Goal: Communication & Community: Answer question/provide support

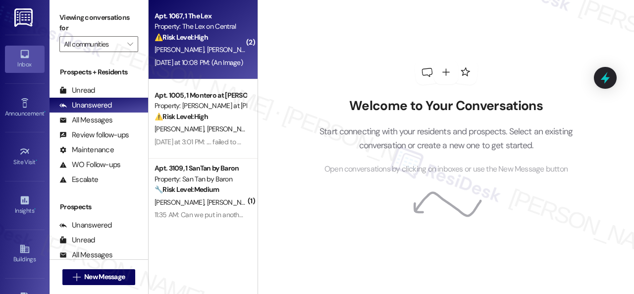
click at [235, 48] on div "[PERSON_NAME] [PERSON_NAME]" at bounding box center [201, 50] width 94 height 12
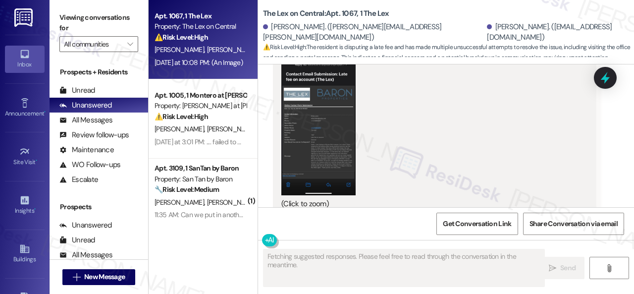
scroll to position [738, 0]
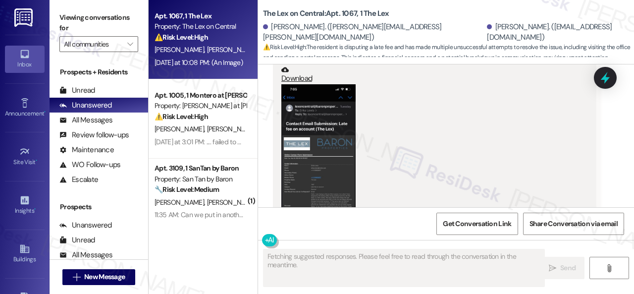
click at [301, 174] on button "Zoom image" at bounding box center [318, 164] width 74 height 161
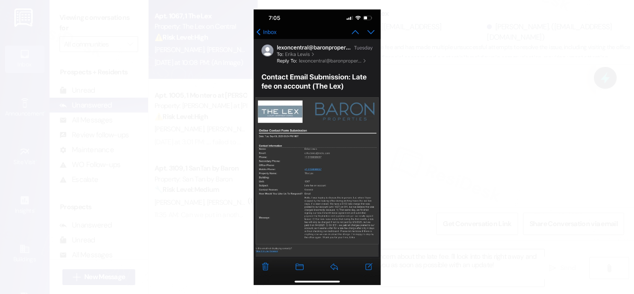
click at [345, 194] on button "Unzoom image" at bounding box center [317, 147] width 634 height 294
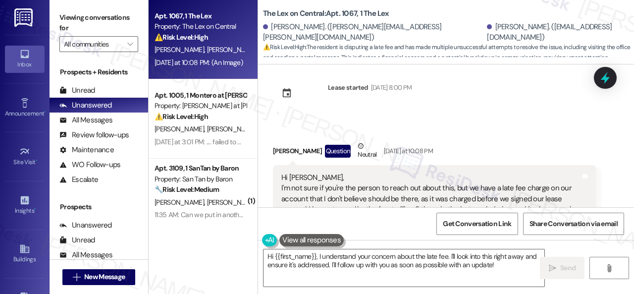
scroll to position [293, 0]
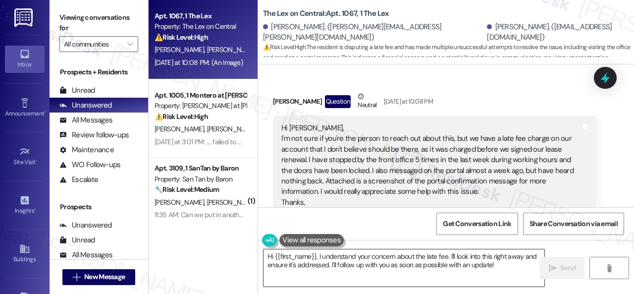
click at [501, 266] on textarea "Hi {{first_name}}, I understand your concern about the late fee. I'll look into…" at bounding box center [403, 267] width 281 height 37
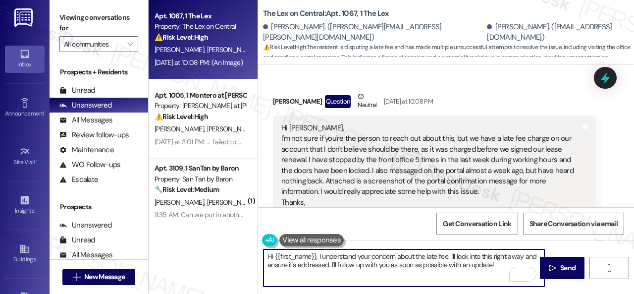
drag, startPoint x: 316, startPoint y: 256, endPoint x: 275, endPoint y: 256, distance: 40.6
click at [275, 256] on textarea "Hi {{first_name}}, I understand your concern about the late fee. I'll look into…" at bounding box center [403, 267] width 281 height 37
paste textarea "'m sorry for the delayed response.I"
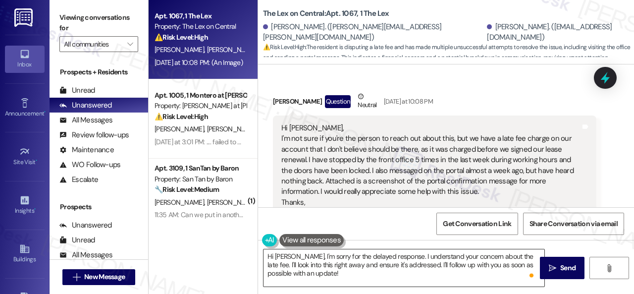
click at [489, 266] on textarea "Hi [PERSON_NAME], I'm sorry for the delayed response. I understand your concern…" at bounding box center [403, 267] width 281 height 37
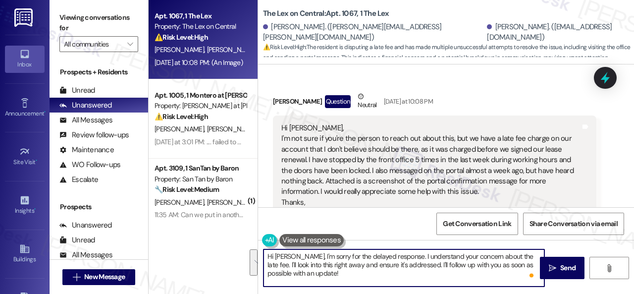
drag, startPoint x: 521, startPoint y: 257, endPoint x: 491, endPoint y: 276, distance: 35.2
click at [491, 276] on textarea "Hi [PERSON_NAME], I'm sorry for the delayed response. I understand your concern…" at bounding box center [403, 267] width 281 height 37
paste textarea "will forward your inquiry to the site team and get back to you as soon as I rec…"
type textarea "Hi [PERSON_NAME], I'm sorry for the delayed response. I understand your concern…"
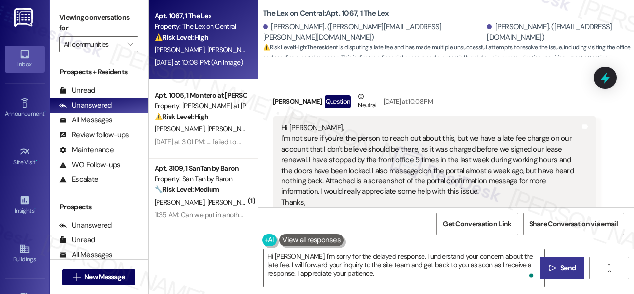
click at [554, 269] on span " Send" at bounding box center [562, 268] width 31 height 10
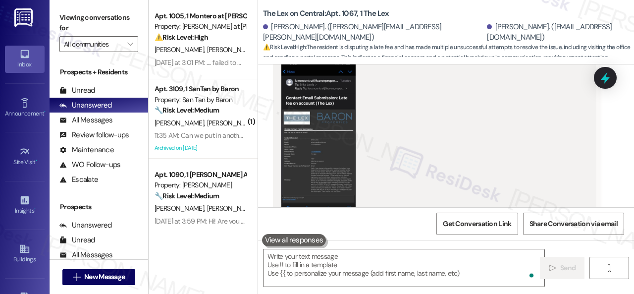
scroll to position [936, 0]
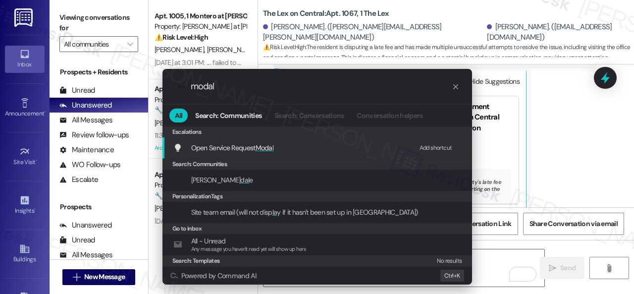
click at [428, 146] on div "Add shortcut" at bounding box center [436, 148] width 33 height 10
drag, startPoint x: 253, startPoint y: 90, endPoint x: 139, endPoint y: 88, distance: 114.4
click at [139, 88] on div ".cls-1{fill:#0a055f;}.cls-2{fill:#0cc4c4;} resideskLogoBlueOrange modal All Sea…" at bounding box center [317, 147] width 634 height 294
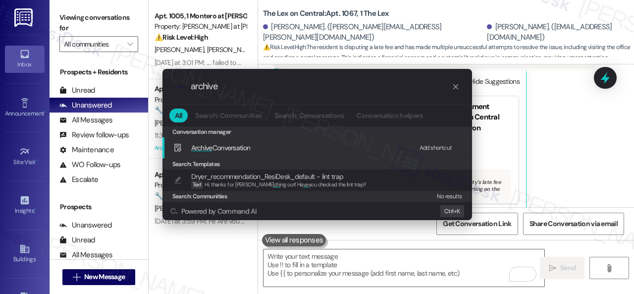
click at [438, 148] on div "Add shortcut" at bounding box center [436, 148] width 33 height 10
drag, startPoint x: 223, startPoint y: 90, endPoint x: 88, endPoint y: 84, distance: 135.3
click at [125, 87] on div ".cls-1{fill:#0a055f;}.cls-2{fill:#0cc4c4;} resideskLogoBlueOrange archive All S…" at bounding box center [317, 147] width 634 height 294
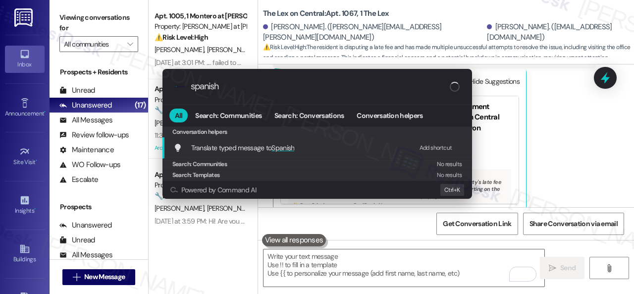
click at [436, 149] on div "Add shortcut" at bounding box center [436, 148] width 33 height 10
drag, startPoint x: 227, startPoint y: 88, endPoint x: 110, endPoint y: 86, distance: 116.9
click at [137, 88] on div ".cls-1{fill:#0a055f;}.cls-2{fill:#0cc4c4;} resideskLogoBlueOrange spanish All S…" at bounding box center [317, 147] width 634 height 294
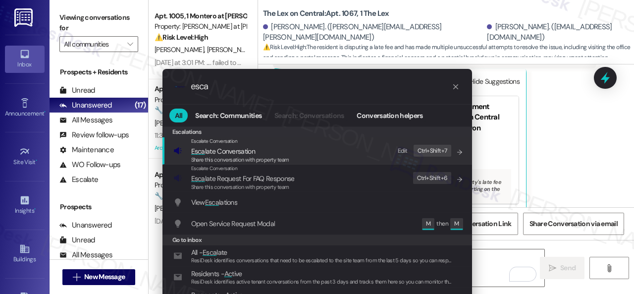
type input "esca"
click at [406, 152] on div "Edit" at bounding box center [403, 151] width 10 height 10
click at [458, 151] on icon "List of options" at bounding box center [459, 152] width 7 height 7
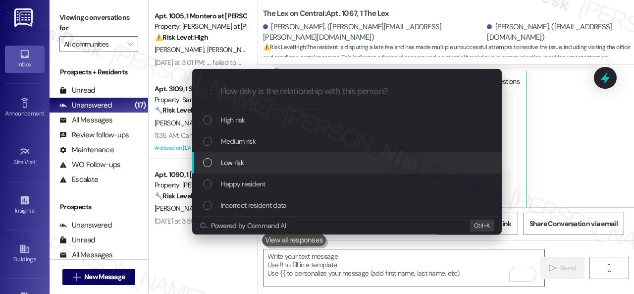
click at [235, 162] on span "Low risk" at bounding box center [232, 162] width 23 height 11
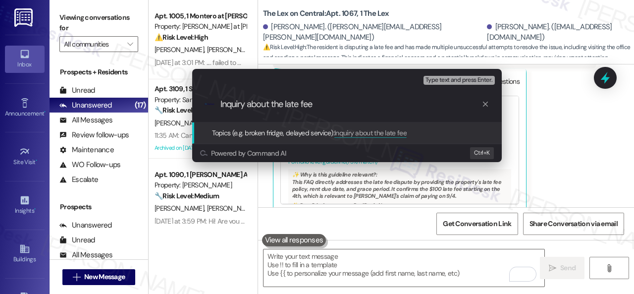
type input "Inquiry about the late fee."
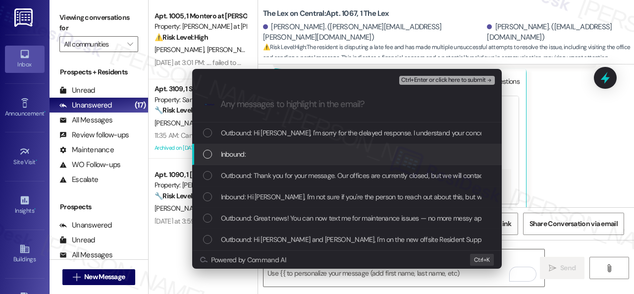
click at [234, 154] on span "Inbound:" at bounding box center [233, 154] width 25 height 11
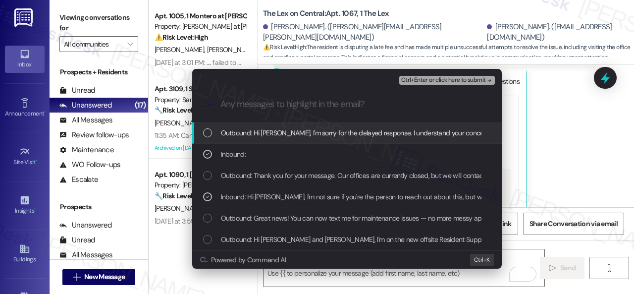
click at [427, 80] on span "Ctrl+Enter or click here to submit" at bounding box center [443, 80] width 85 height 7
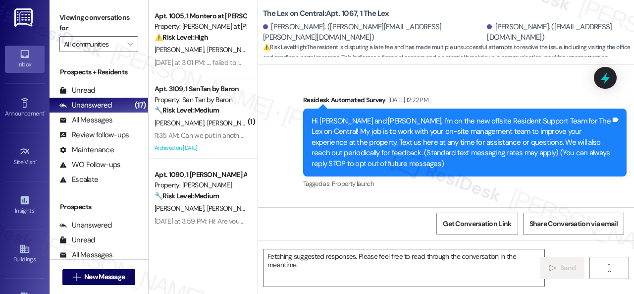
scroll to position [950, 0]
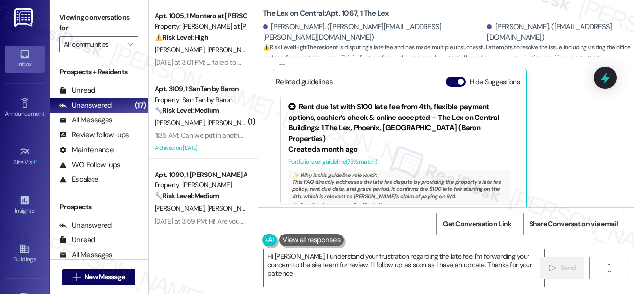
type textarea "Hi [PERSON_NAME], I understand your frustration regarding the late fee. I'm for…"
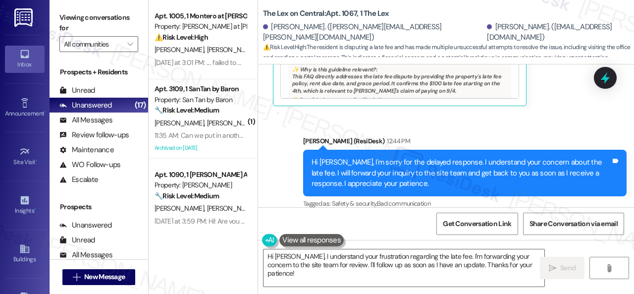
scroll to position [1056, 0]
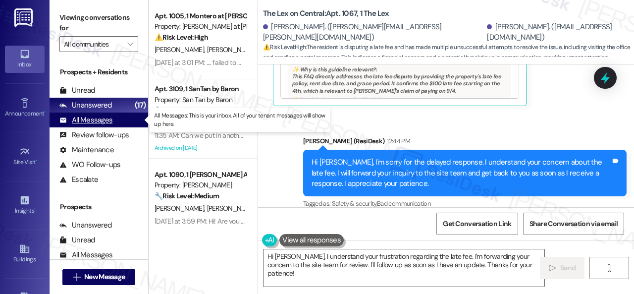
click at [84, 117] on div "All Messages" at bounding box center [85, 120] width 53 height 10
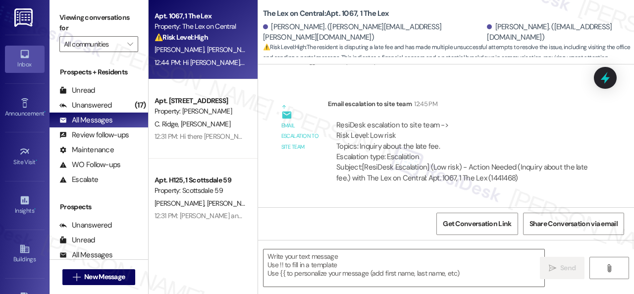
type textarea "Fetching suggested responses. Please feel free to read through the conversation…"
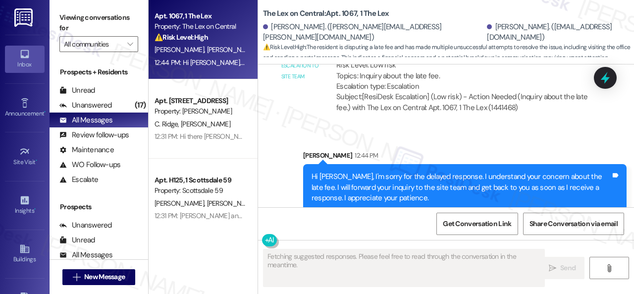
scroll to position [1219, 0]
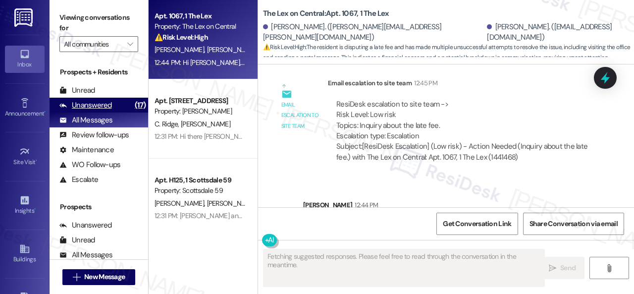
click at [101, 106] on div "Unanswered" at bounding box center [85, 105] width 53 height 10
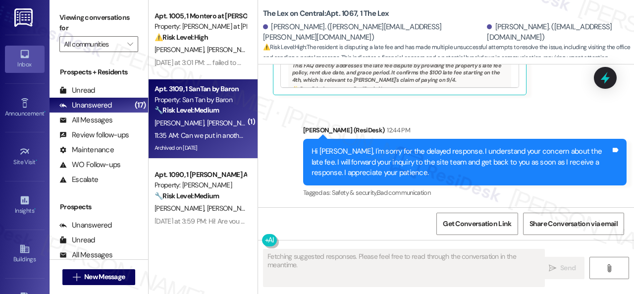
scroll to position [950, 0]
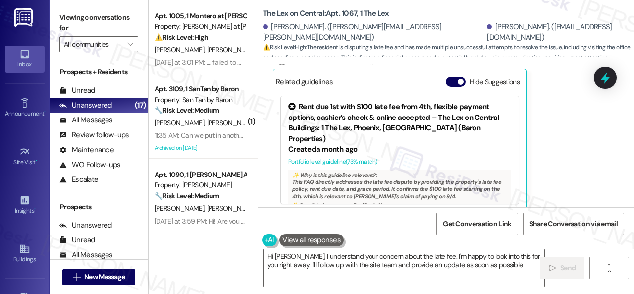
type textarea "Hi [PERSON_NAME], I understand your concern about the late fee. I'm happy to lo…"
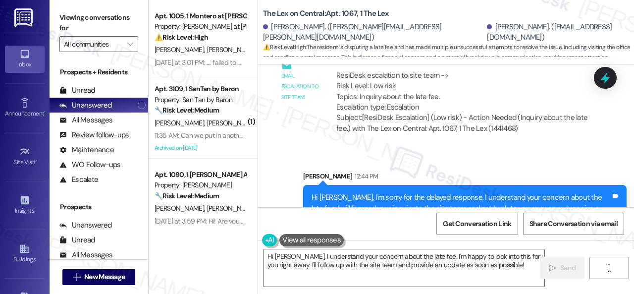
scroll to position [1268, 0]
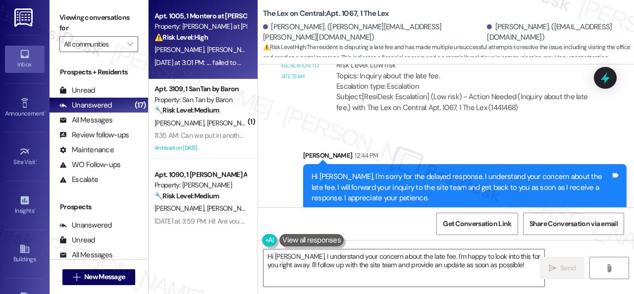
click at [219, 52] on div "[PERSON_NAME] [PERSON_NAME]" at bounding box center [201, 50] width 94 height 12
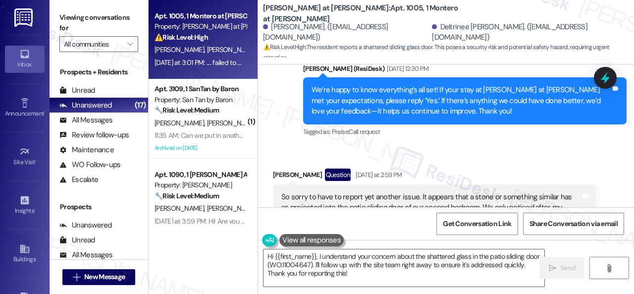
scroll to position [3838, 0]
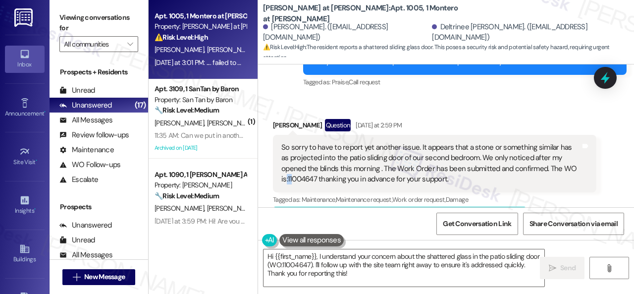
drag, startPoint x: 286, startPoint y: 157, endPoint x: 292, endPoint y: 156, distance: 6.5
click at [292, 156] on div "So sorry to have to report yet another issue. It appears that a stone or someth…" at bounding box center [430, 163] width 299 height 43
drag, startPoint x: 288, startPoint y: 156, endPoint x: 315, endPoint y: 159, distance: 27.4
click at [315, 159] on div "So sorry to have to report yet another issue. It appears that a stone or someth…" at bounding box center [430, 163] width 299 height 43
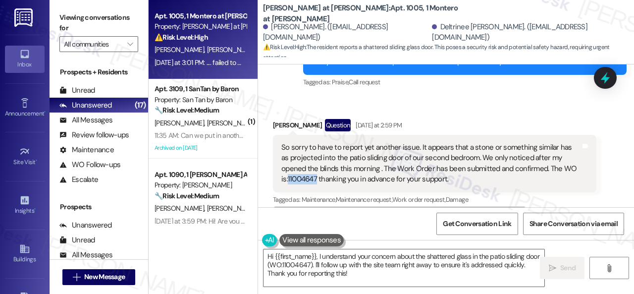
copy div "11004647"
click at [541, 190] on div "[PERSON_NAME] Question [DATE] at 2:59 PM So sorry to have to report yet another…" at bounding box center [434, 234] width 323 height 231
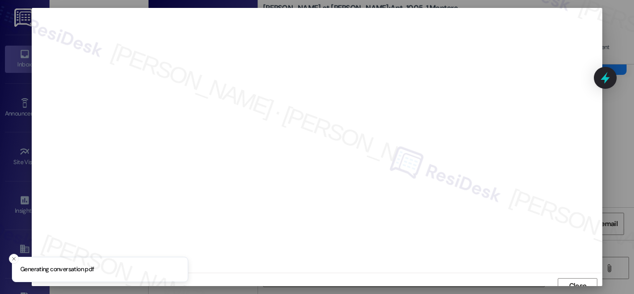
scroll to position [7, 0]
click at [569, 280] on span "Close" at bounding box center [577, 278] width 17 height 10
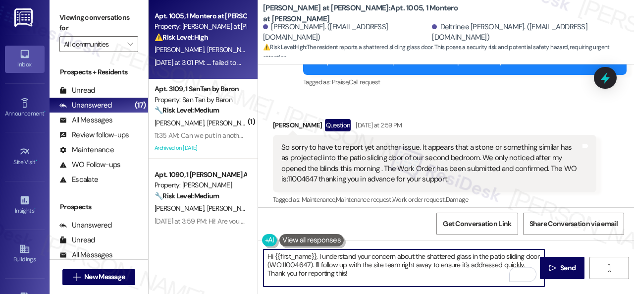
drag, startPoint x: 281, startPoint y: 262, endPoint x: 327, endPoint y: 263, distance: 46.1
click at [327, 263] on textarea "Hi {{first_name}}, I understand your concern about the shattered glass in the p…" at bounding box center [403, 267] width 281 height 37
drag, startPoint x: 283, startPoint y: 264, endPoint x: 315, endPoint y: 283, distance: 37.3
click at [315, 283] on textarea "Hi {{first_name}}, I understand your concern about the shattered glass in the p…" at bounding box center [403, 267] width 281 height 37
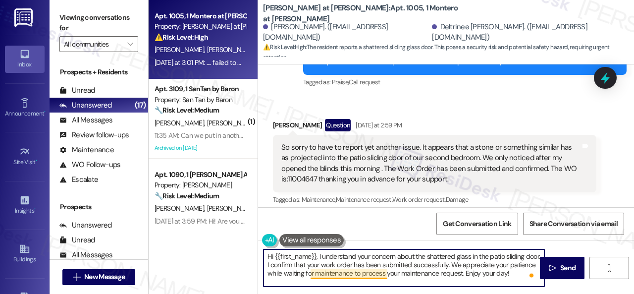
click at [344, 275] on textarea "Hi {{first_name}}, I understand your concern about the shattered glass in the p…" at bounding box center [403, 267] width 281 height 37
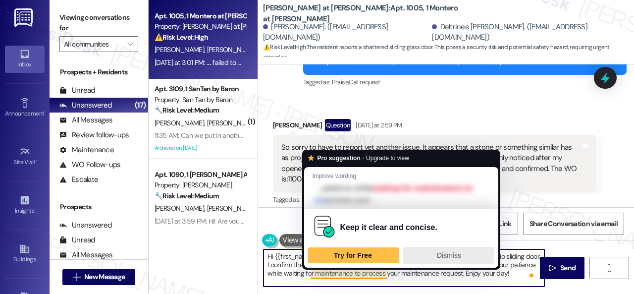
click at [438, 256] on span "Dismiss" at bounding box center [449, 255] width 24 height 8
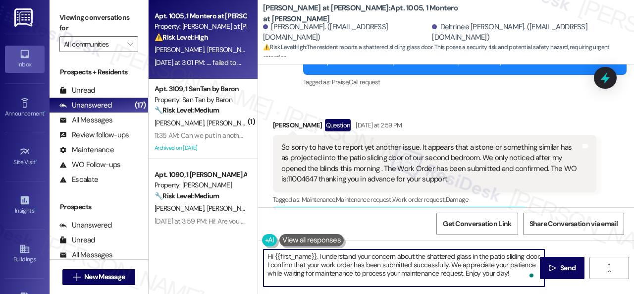
drag, startPoint x: 294, startPoint y: 270, endPoint x: 309, endPoint y: 270, distance: 14.9
click at [309, 270] on textarea "Hi {{first_name}}, I understand your concern about the shattered glass in the p…" at bounding box center [403, 267] width 281 height 37
click at [342, 269] on textarea "Hi {{first_name}}, I understand your concern about the shattered glass in the p…" at bounding box center [403, 267] width 281 height 37
click at [281, 258] on textarea "Hi {{first_name}}, I understand your concern about the shattered glass in the p…" at bounding box center [403, 267] width 281 height 37
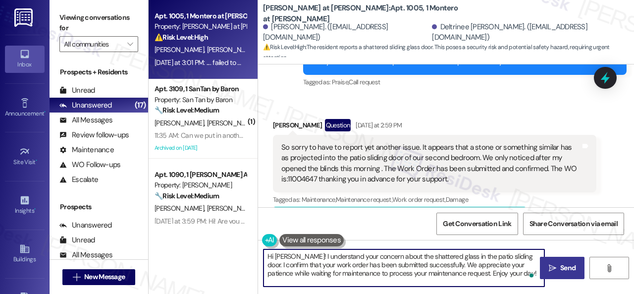
type textarea "Hi [PERSON_NAME]! I understand your concern about the shattered glass in the pa…"
click at [553, 266] on span " Send" at bounding box center [562, 268] width 31 height 10
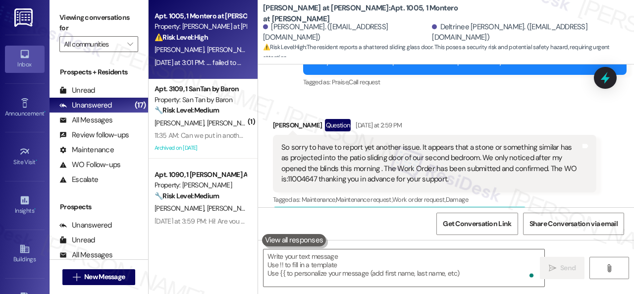
scroll to position [4036, 0]
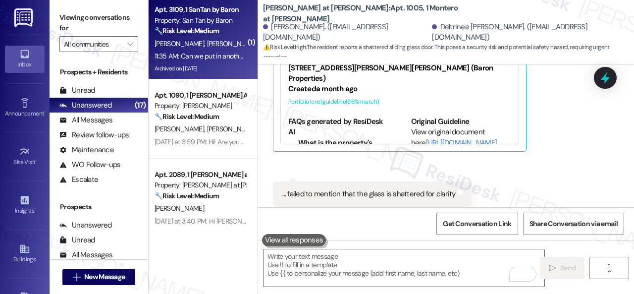
click at [230, 47] on div "[PERSON_NAME] [PERSON_NAME]" at bounding box center [201, 44] width 94 height 12
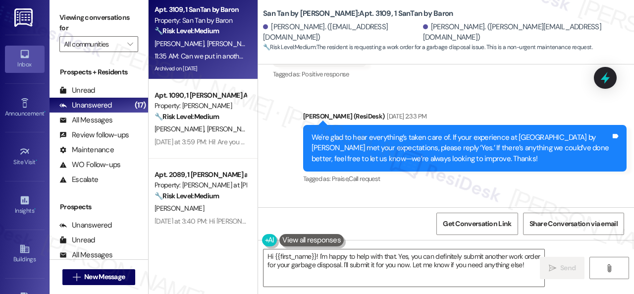
scroll to position [3596, 0]
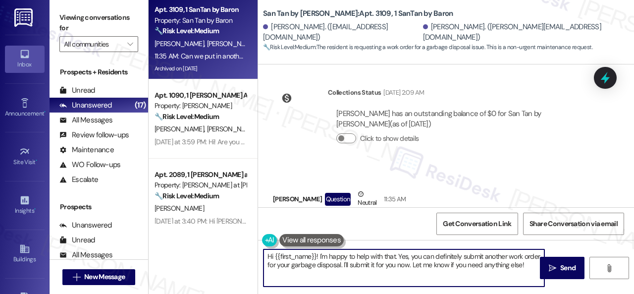
drag, startPoint x: 276, startPoint y: 259, endPoint x: 317, endPoint y: 307, distance: 62.9
click at [317, 293] on html "Inbox Go to Inbox Announcement • Send A Text Announcement Site Visit • Go to Si…" at bounding box center [317, 147] width 634 height 294
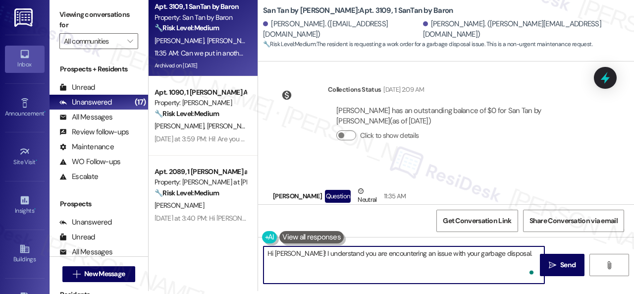
type textarea "Hi [PERSON_NAME]! I understand you are encountering an issue with your garbage …"
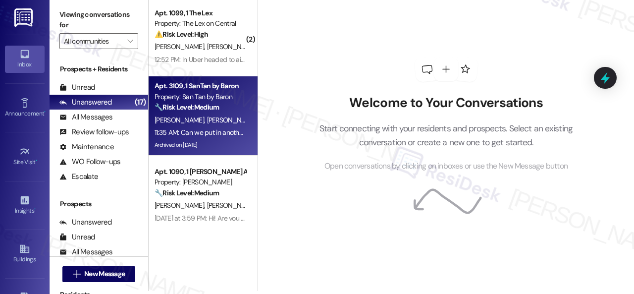
click at [219, 120] on div "[PERSON_NAME] [PERSON_NAME]" at bounding box center [201, 120] width 94 height 12
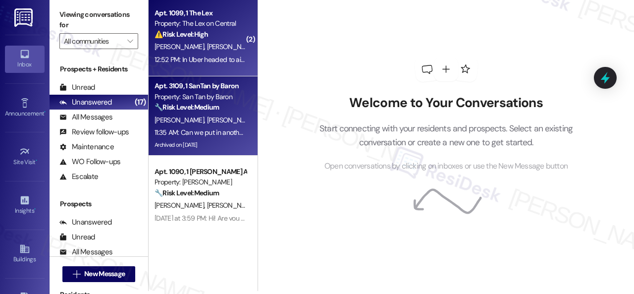
click at [225, 44] on div "[PERSON_NAME] [PERSON_NAME]" at bounding box center [201, 47] width 94 height 12
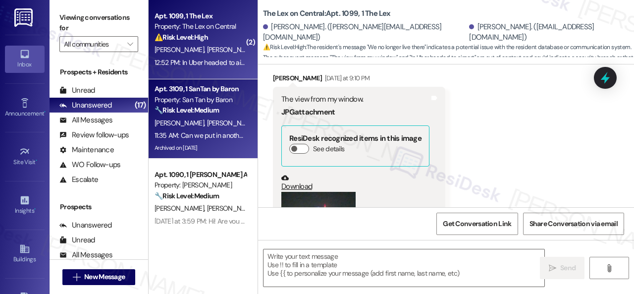
scroll to position [1418, 0]
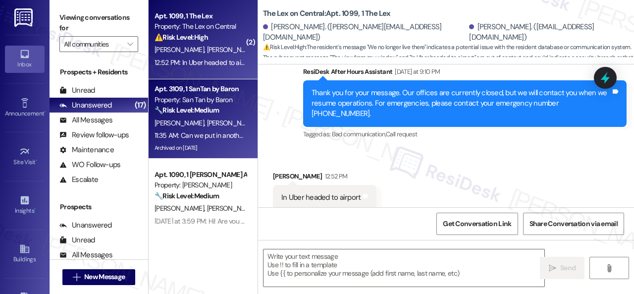
click at [224, 130] on div "Apt. 3109, 1 SanTan by Baron Property: San Tan by Baron 🔧 Risk Level: Medium Th…" at bounding box center [203, 118] width 109 height 79
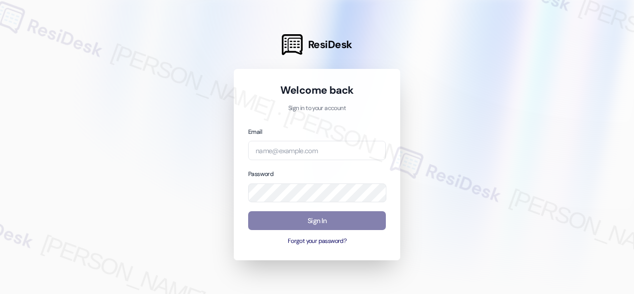
drag, startPoint x: 485, startPoint y: 158, endPoint x: 494, endPoint y: 111, distance: 47.5
click at [485, 155] on div at bounding box center [317, 147] width 634 height 294
